Goal: Obtain resource: Download file/media

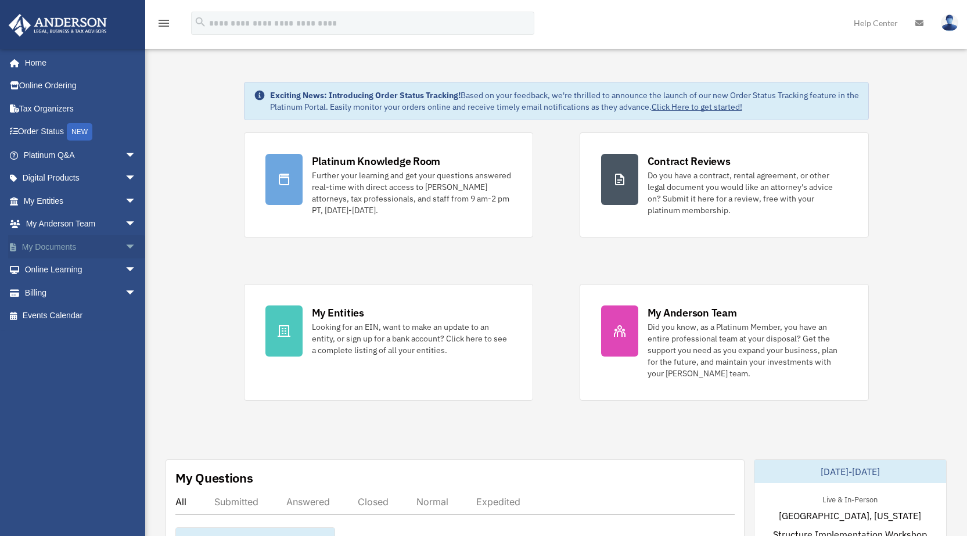
click at [63, 247] on link "My Documents arrow_drop_down" at bounding box center [81, 246] width 146 height 23
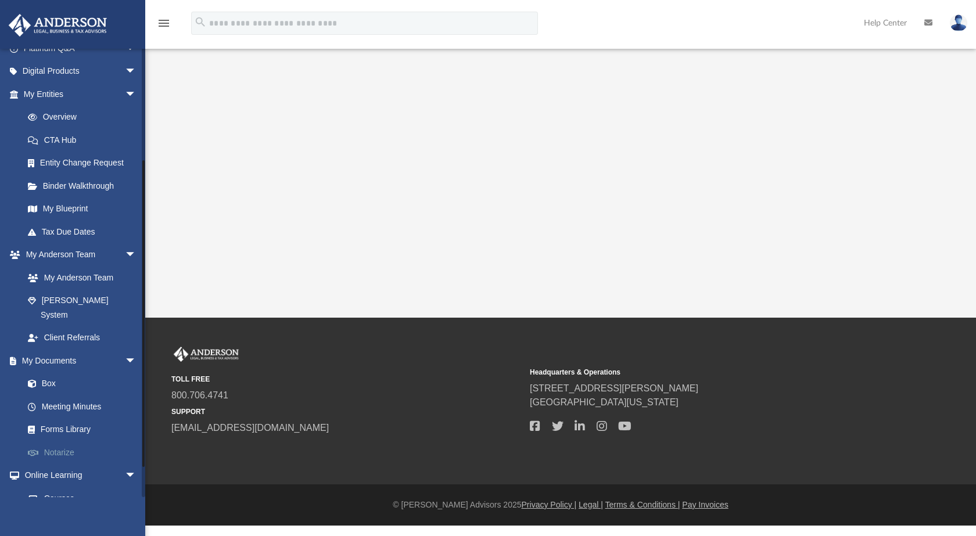
scroll to position [174, 0]
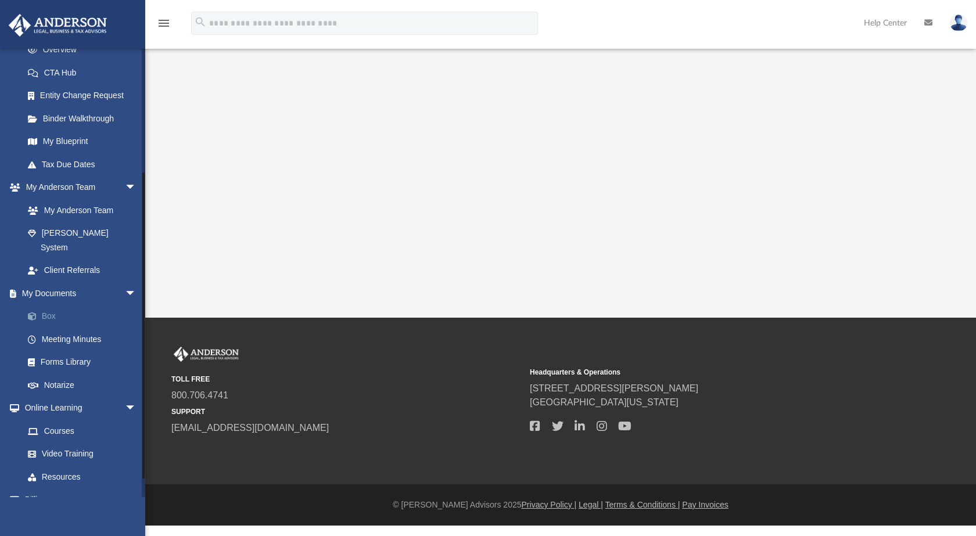
click at [49, 305] on link "Box" at bounding box center [85, 316] width 138 height 23
click at [45, 305] on link "Box" at bounding box center [85, 316] width 138 height 23
click at [49, 305] on link "Box" at bounding box center [85, 316] width 138 height 23
click at [125, 282] on span "arrow_drop_down" at bounding box center [136, 294] width 23 height 24
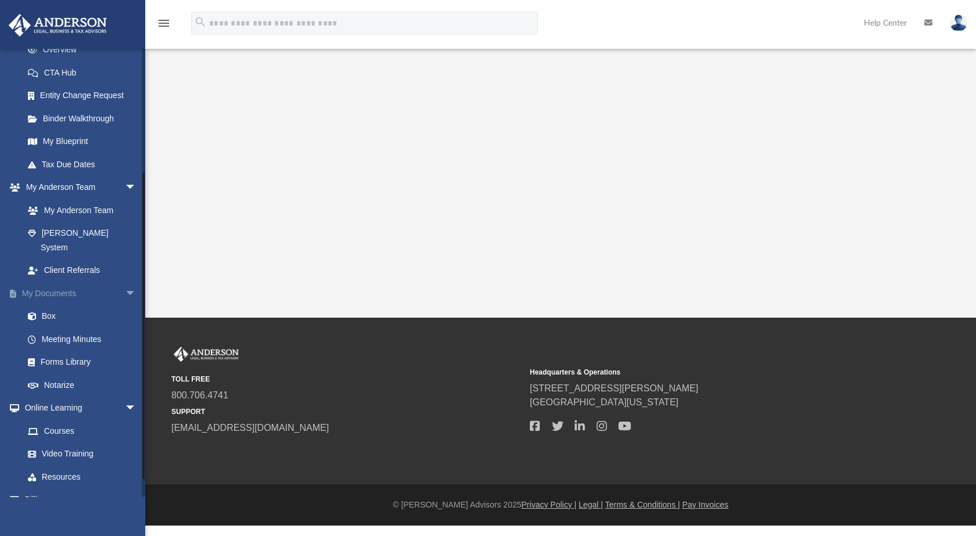
scroll to position [108, 0]
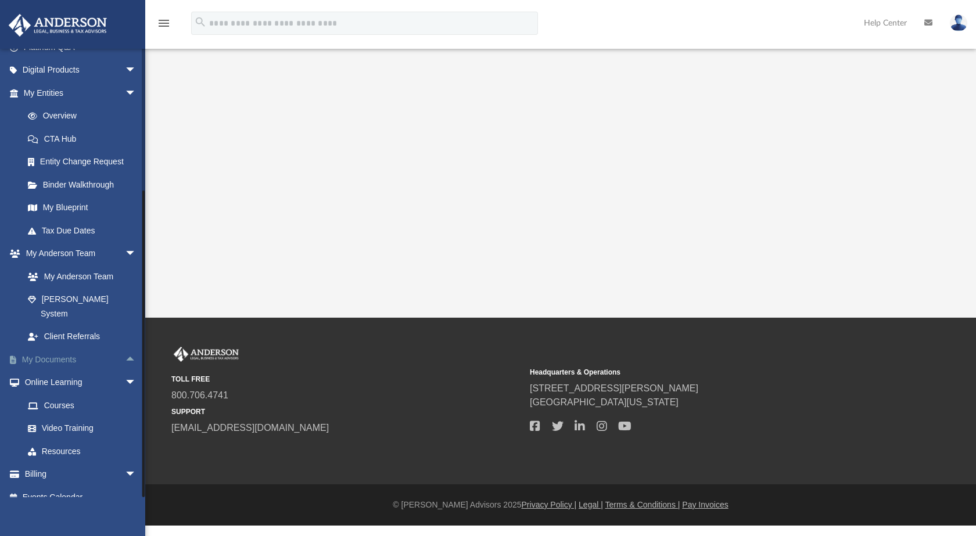
click at [69, 348] on link "My Documents arrow_drop_up" at bounding box center [81, 359] width 146 height 23
click at [125, 348] on span "arrow_drop_up" at bounding box center [136, 360] width 23 height 24
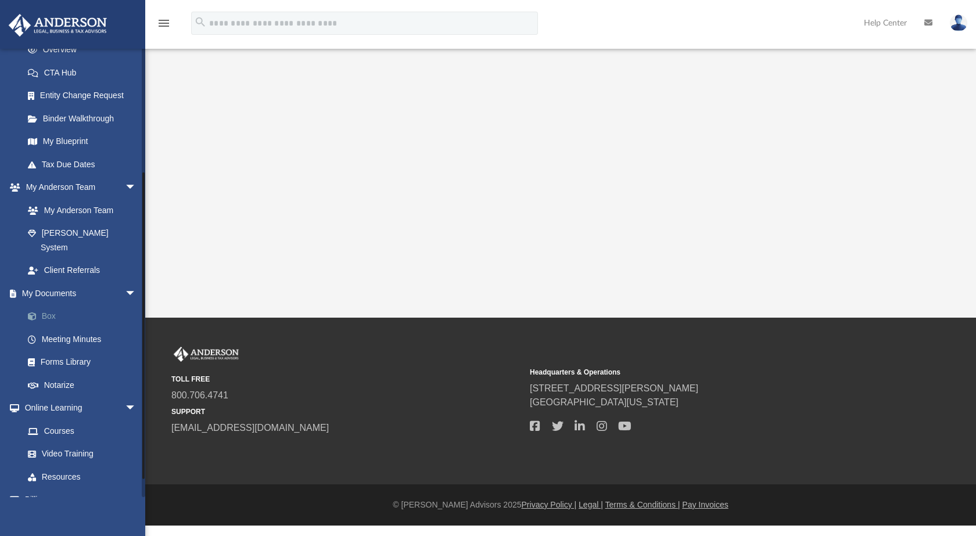
click at [47, 305] on link "Box" at bounding box center [85, 316] width 138 height 23
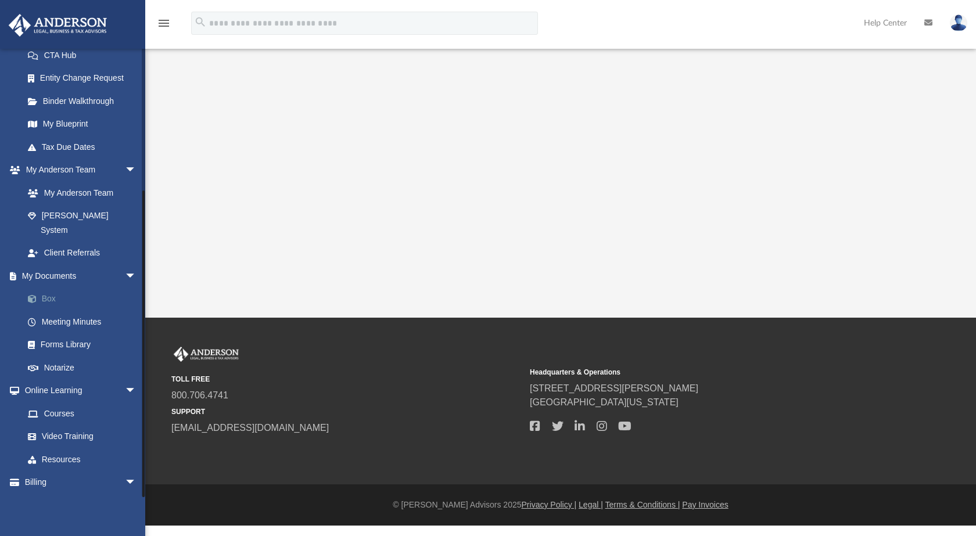
scroll to position [200, 0]
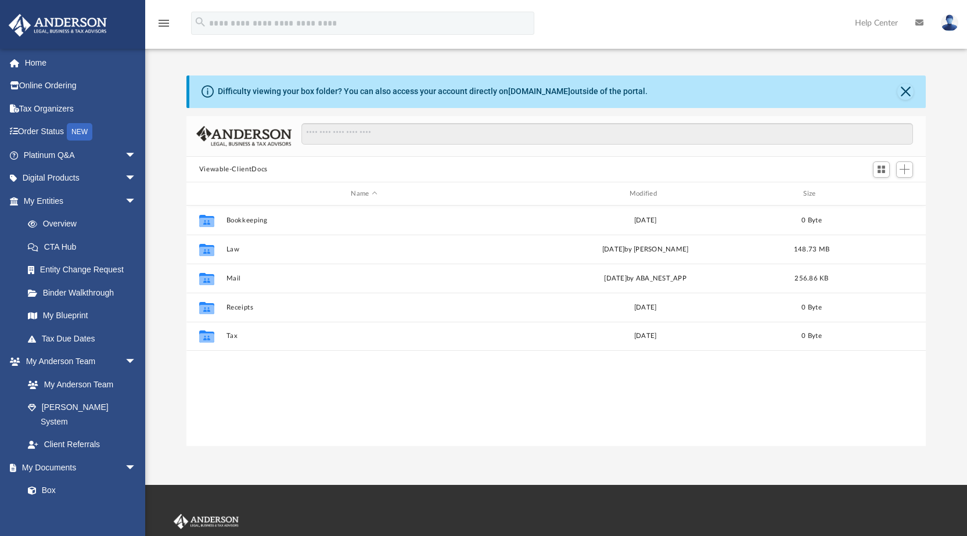
scroll to position [256, 731]
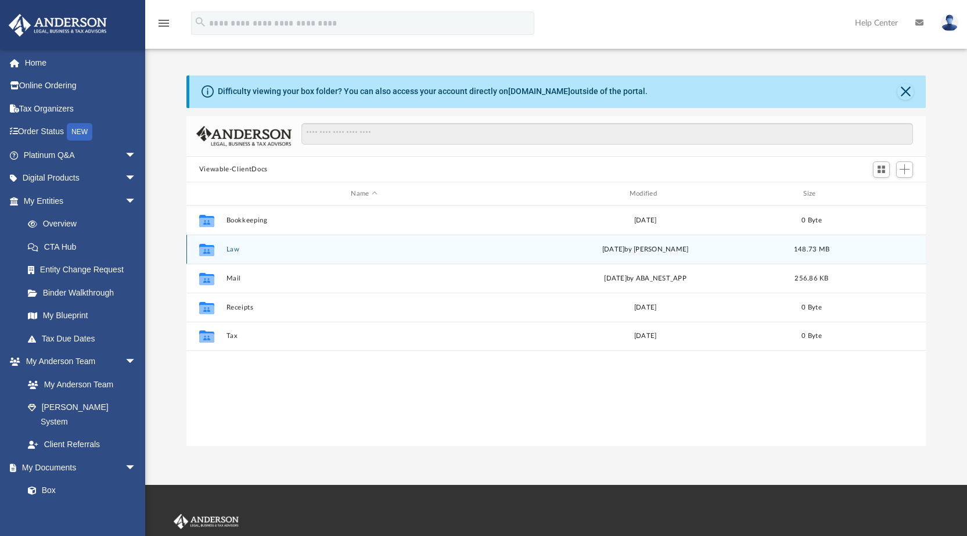
click at [242, 246] on button "Law" at bounding box center [364, 250] width 276 height 8
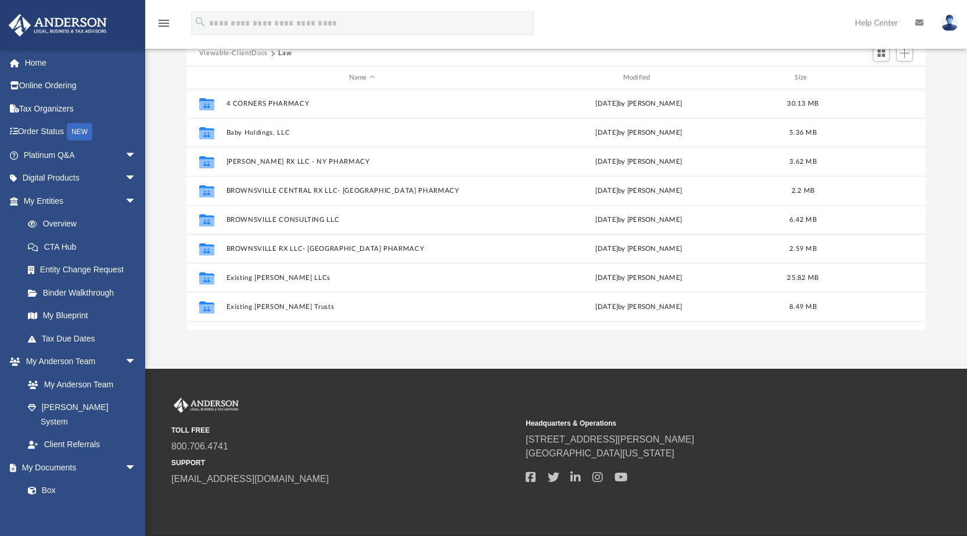
scroll to position [0, 0]
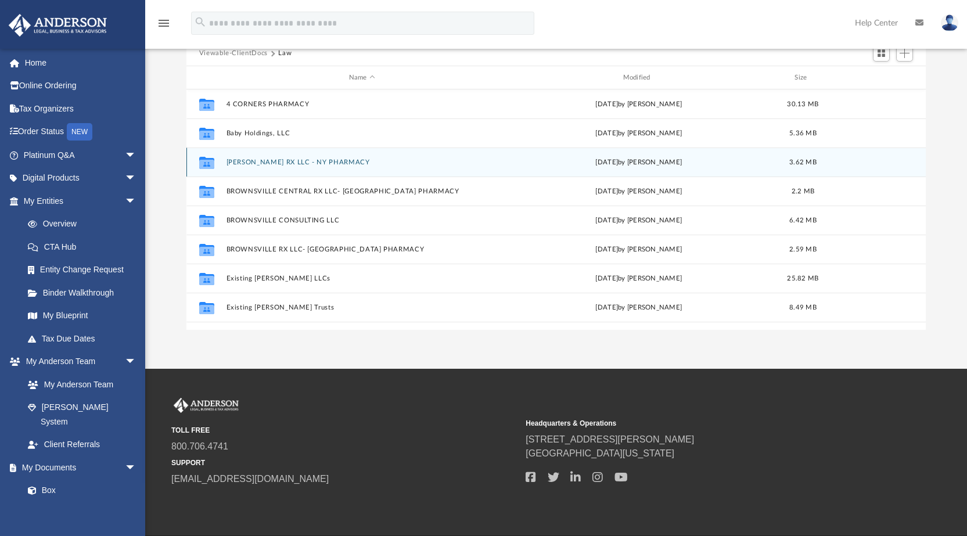
click at [340, 160] on button "[PERSON_NAME] RX LLC - NY PHARMACY" at bounding box center [362, 163] width 272 height 8
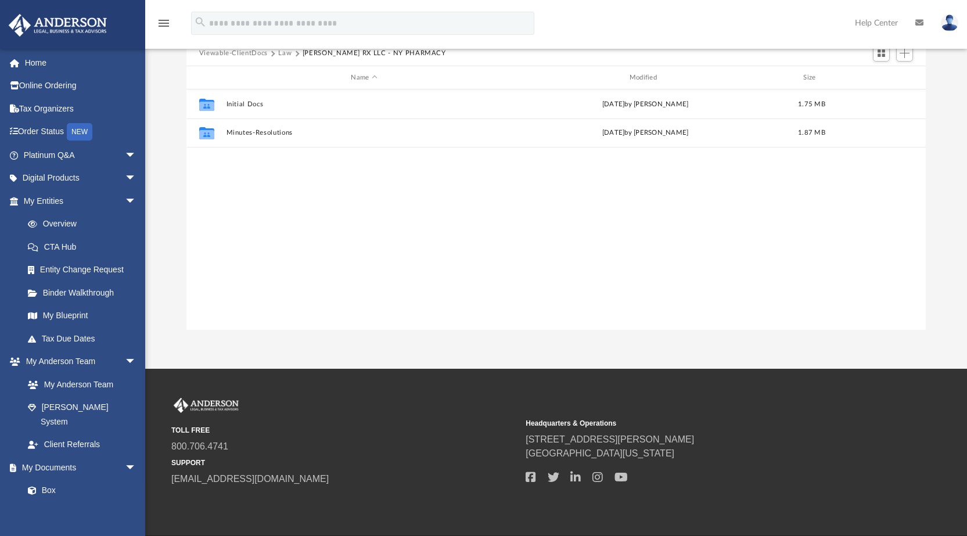
click at [340, 160] on div "Collaborated Folder Initial Docs [DATE] by [PERSON_NAME] 1.75 MB Collaborated F…" at bounding box center [556, 209] width 740 height 240
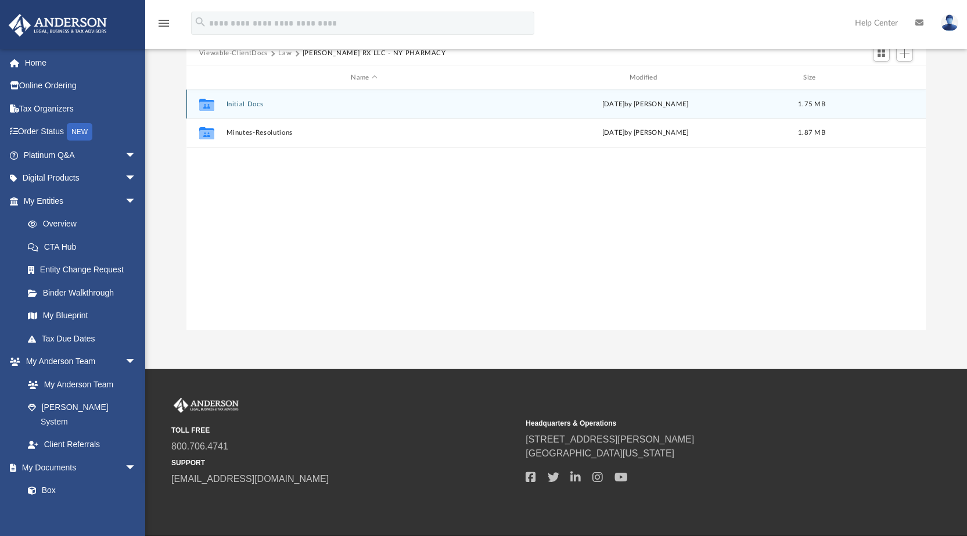
click at [286, 99] on div "Collaborated Folder Initial Docs [DATE] by [PERSON_NAME] 1.75 MB" at bounding box center [556, 103] width 740 height 29
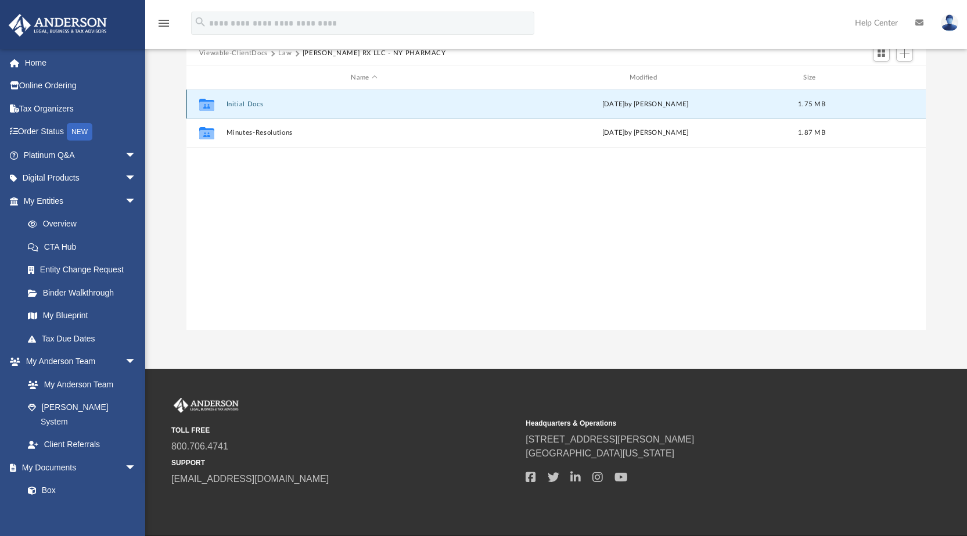
click at [286, 99] on div "Collaborated Folder Initial Docs [DATE] by [PERSON_NAME] 1.75 MB" at bounding box center [556, 103] width 740 height 29
click at [247, 104] on button "Initial Docs" at bounding box center [364, 104] width 276 height 8
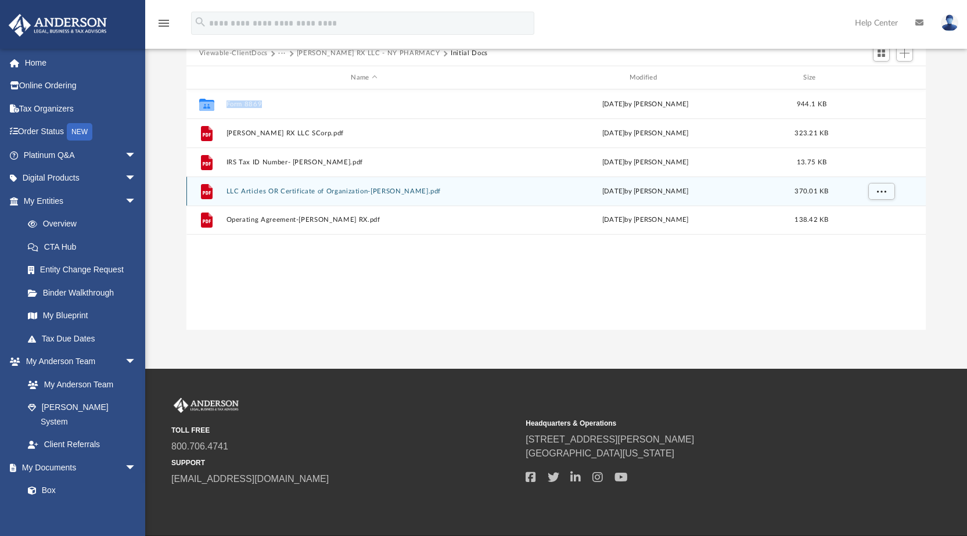
click at [307, 193] on button "LLC Articles OR Certificate of Organization-[PERSON_NAME].pdf" at bounding box center [364, 192] width 276 height 8
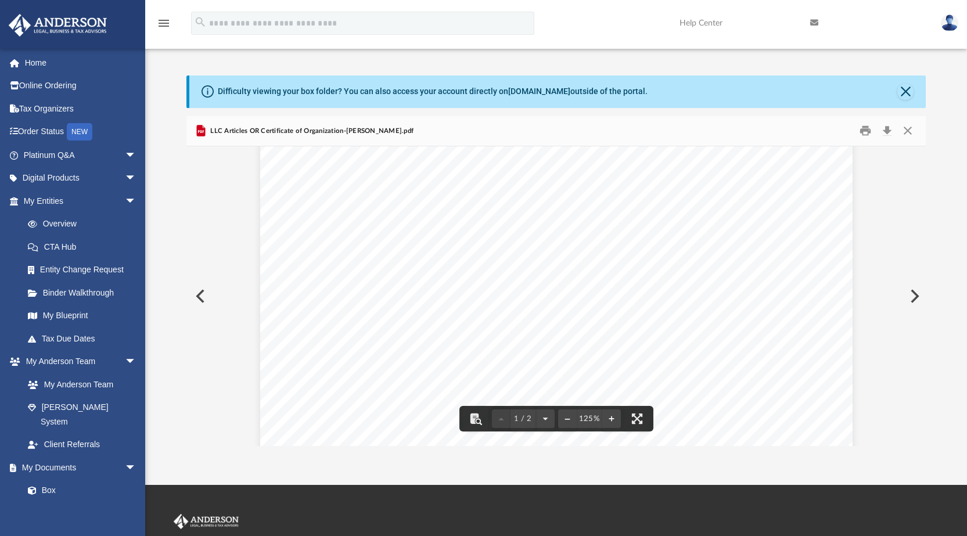
scroll to position [174, 0]
click at [891, 131] on button "Download" at bounding box center [886, 131] width 21 height 18
click at [842, 22] on link at bounding box center [867, 23] width 131 height 46
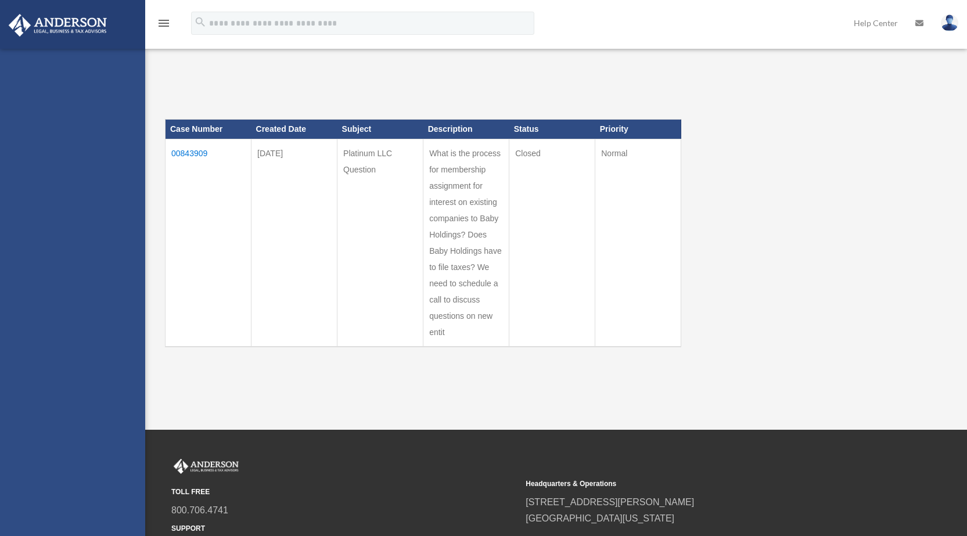
click at [686, 86] on div "Past Questions & Answers date_range Published on Last updated June 7, 2024 Apri…" at bounding box center [419, 225] width 542 height 333
